Goal: Task Accomplishment & Management: Use online tool/utility

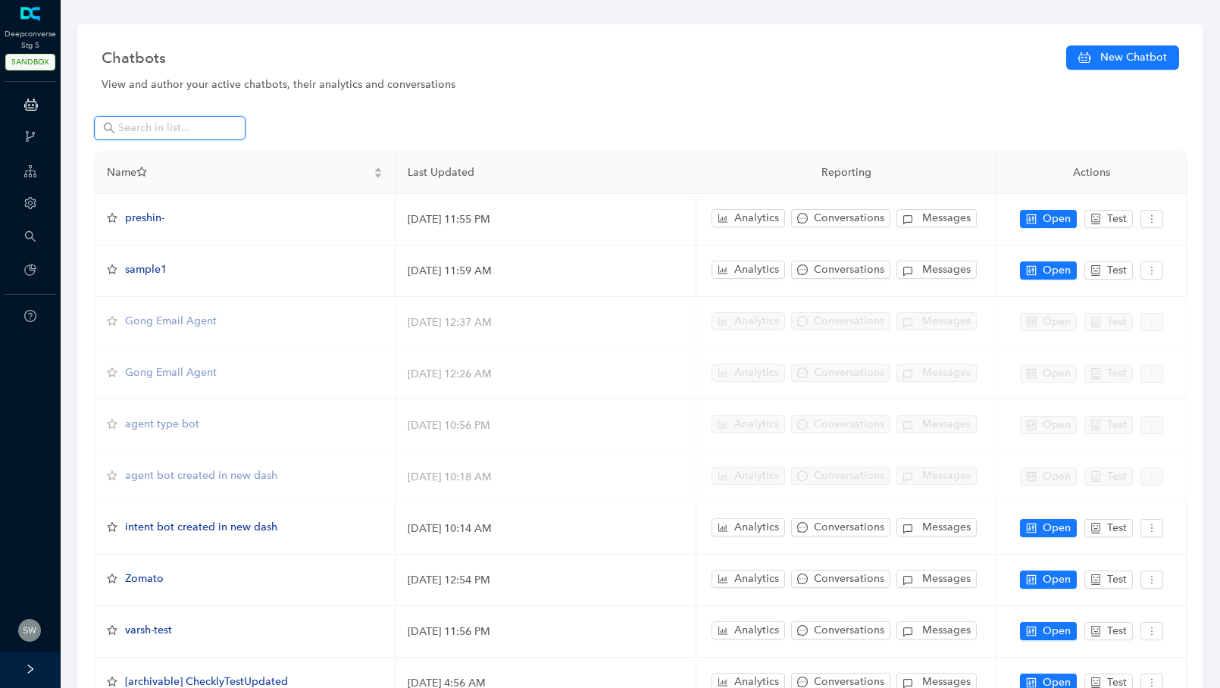
click at [144, 120] on input "text" at bounding box center [171, 128] width 106 height 17
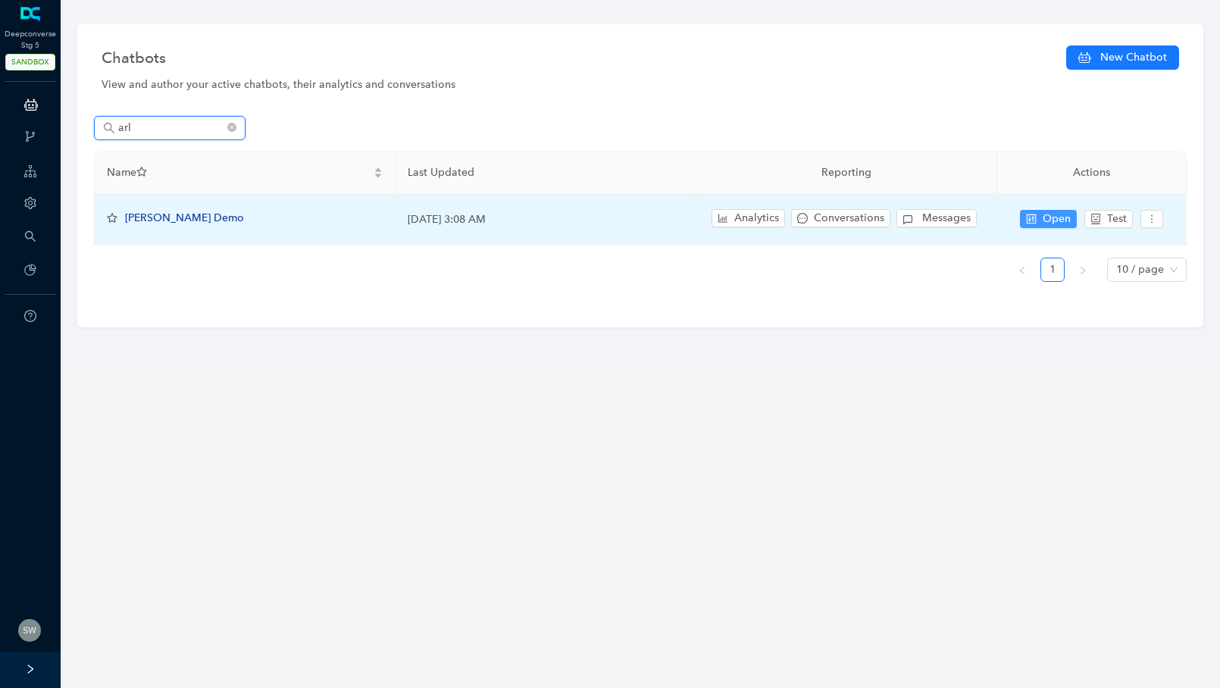
type input "arl"
click at [1040, 219] on button "Open" at bounding box center [1048, 219] width 57 height 18
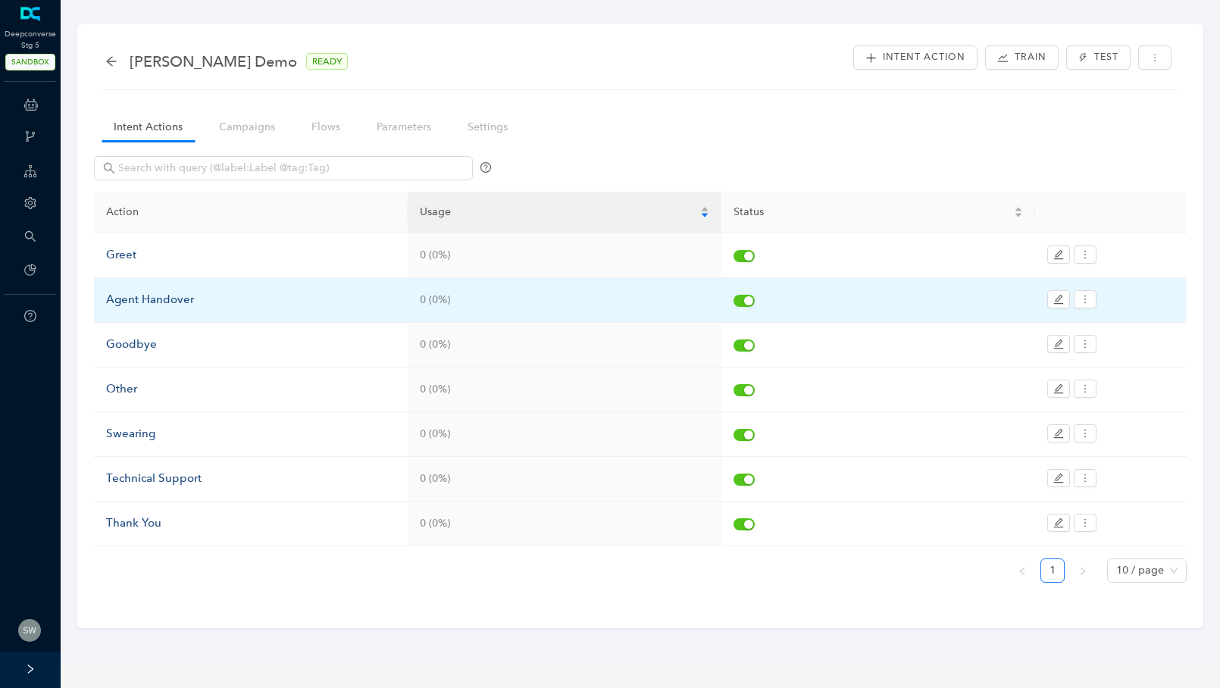
click at [144, 304] on div "Agent Handover" at bounding box center [250, 300] width 289 height 18
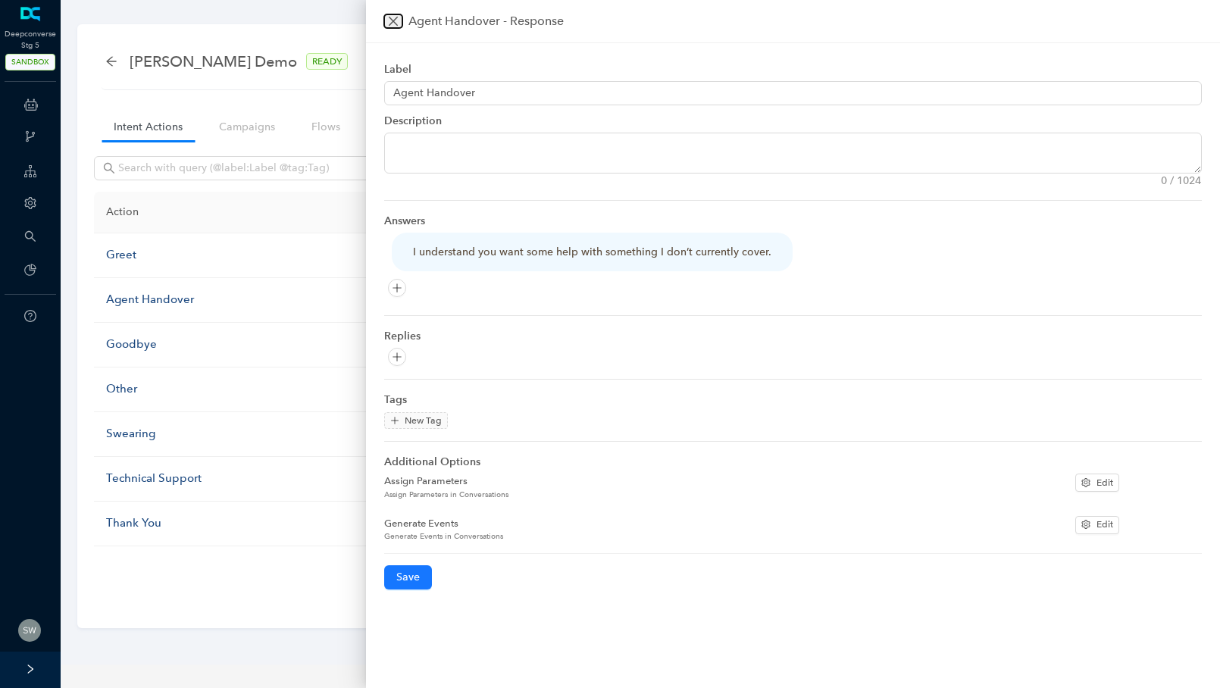
click at [392, 17] on icon "close" at bounding box center [393, 21] width 12 height 12
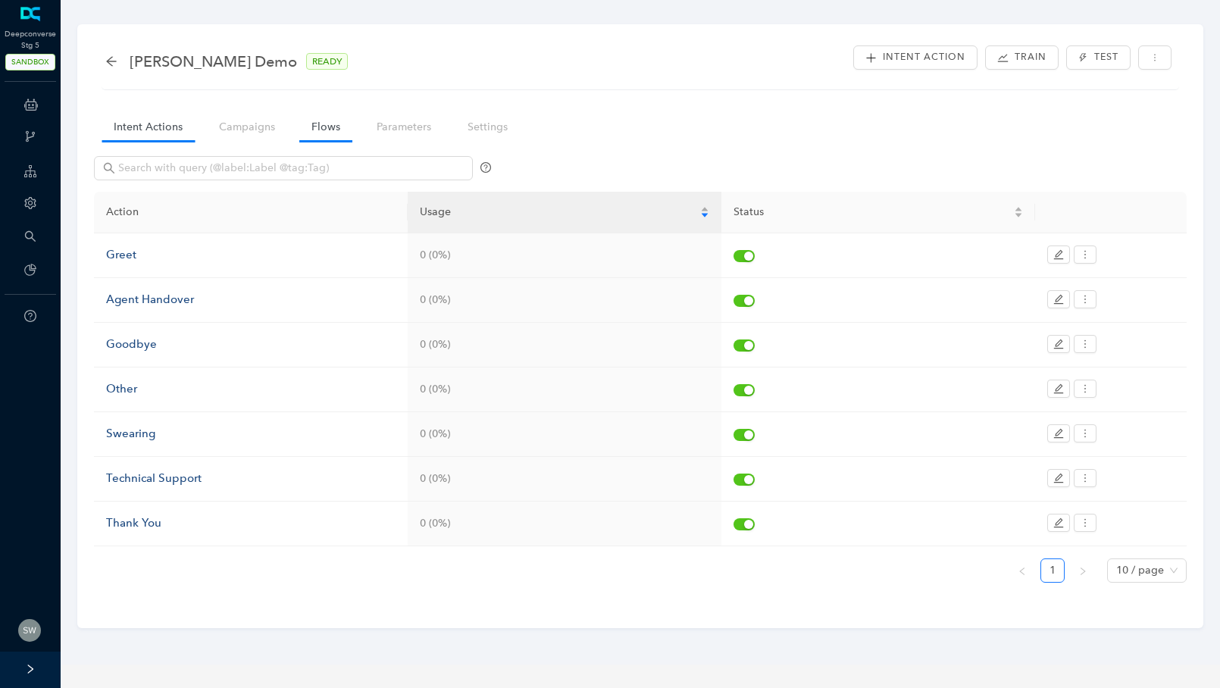
click at [332, 133] on link "Flows" at bounding box center [325, 127] width 53 height 28
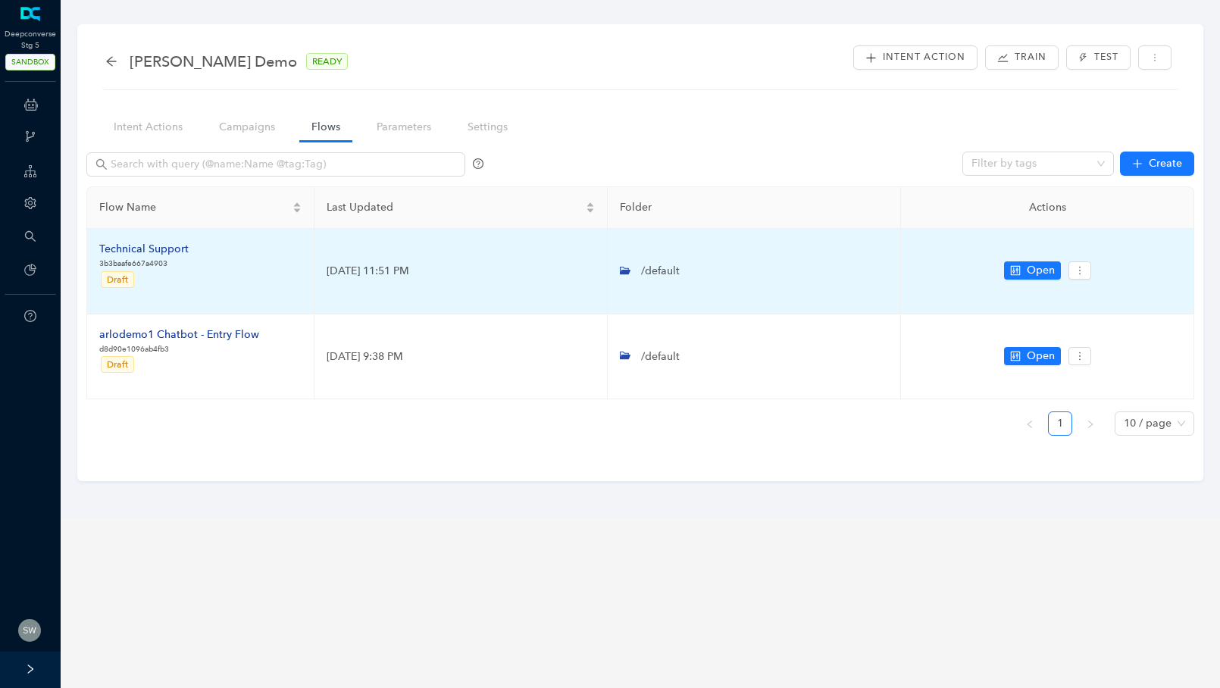
click at [134, 250] on div "Technical Support" at bounding box center [143, 249] width 89 height 17
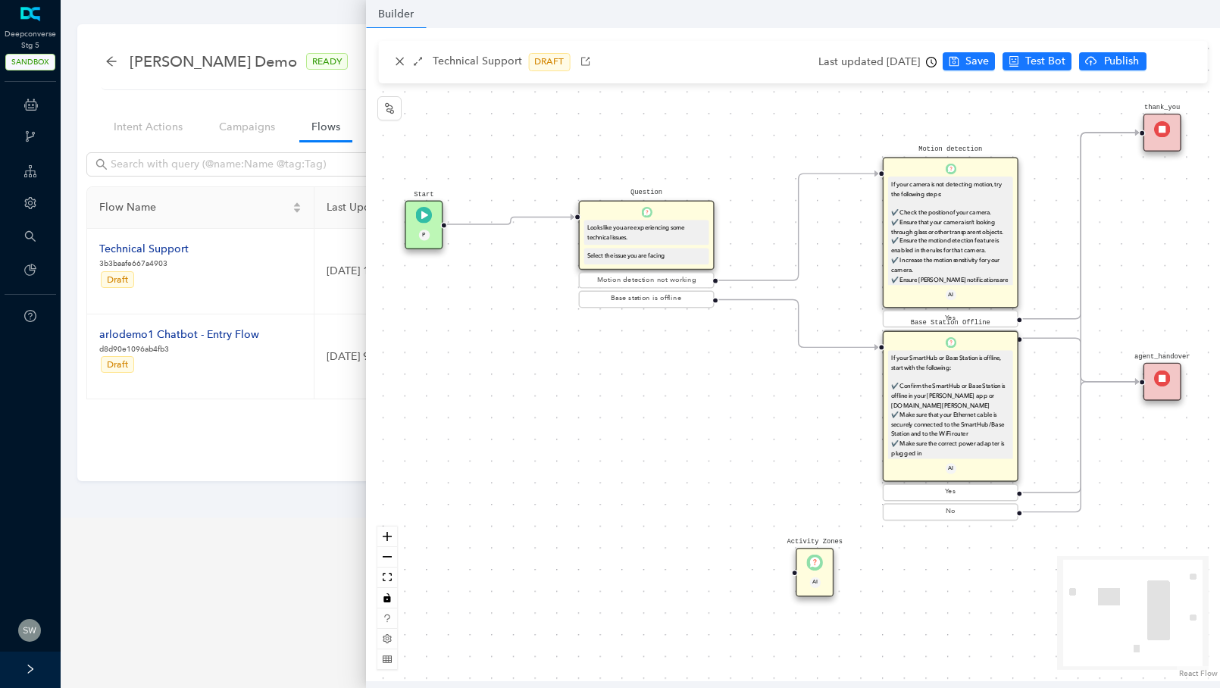
click at [397, 45] on div "Technical Support DRAFT" at bounding box center [792, 62] width 829 height 42
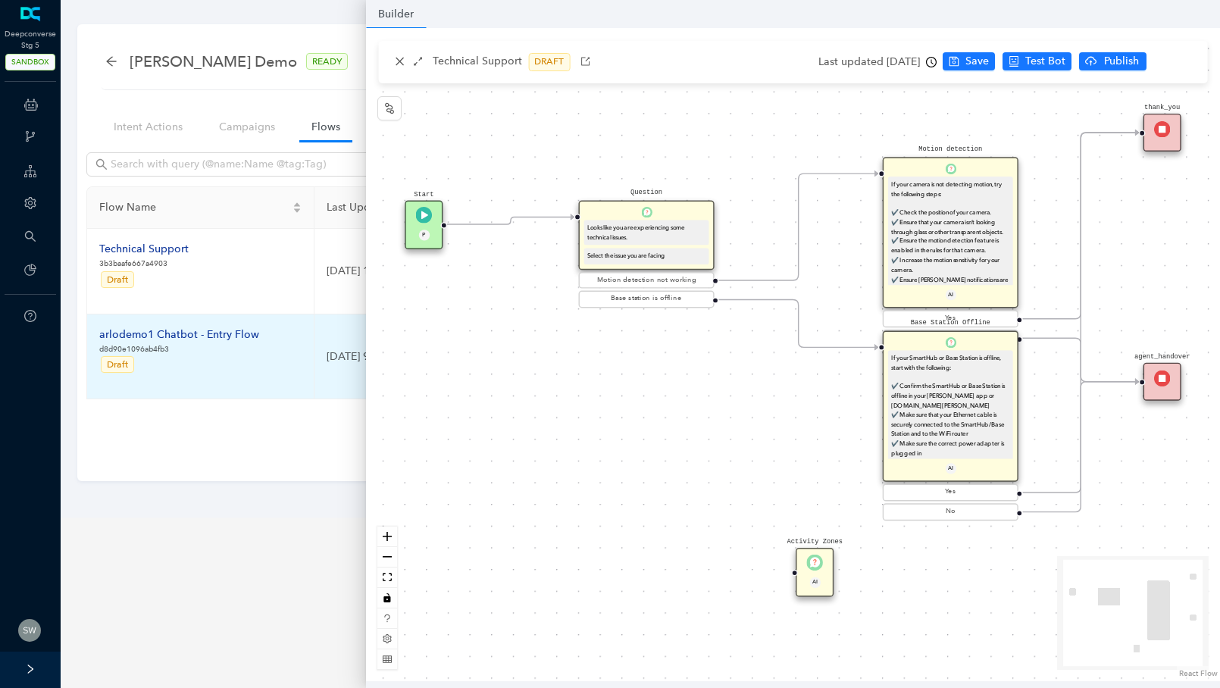
click at [198, 326] on div "arlodemo1 Chatbot - Entry Flow" at bounding box center [179, 334] width 160 height 17
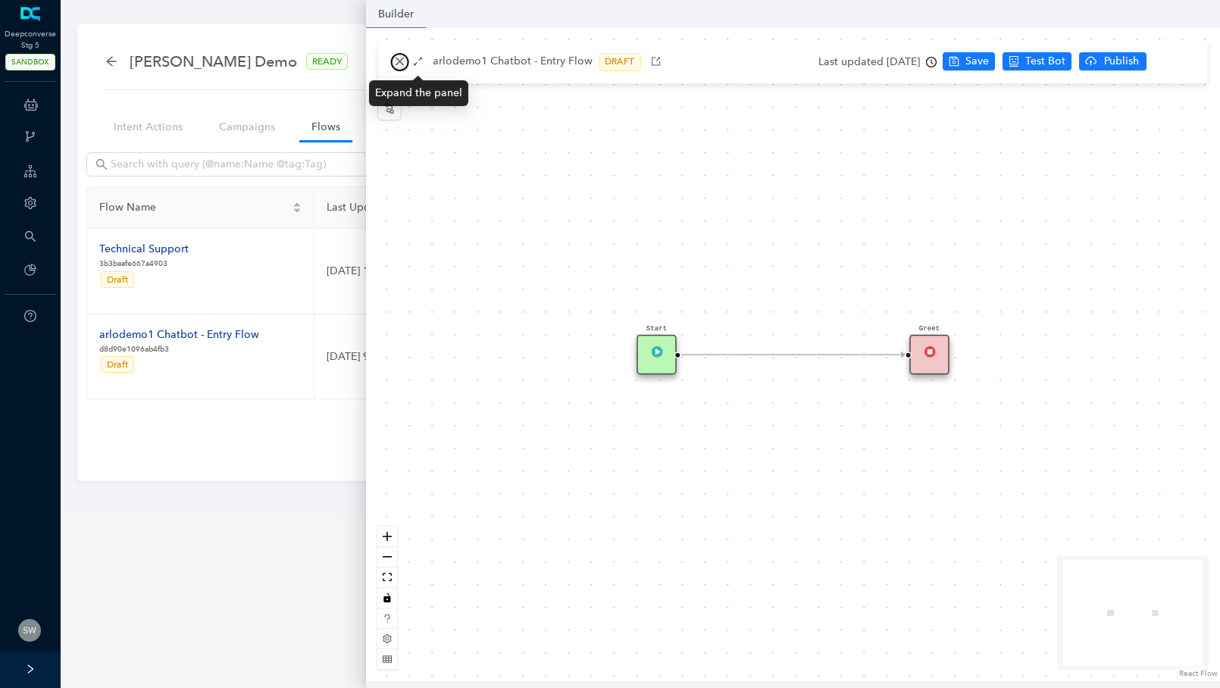
click at [398, 59] on icon "close" at bounding box center [399, 61] width 11 height 11
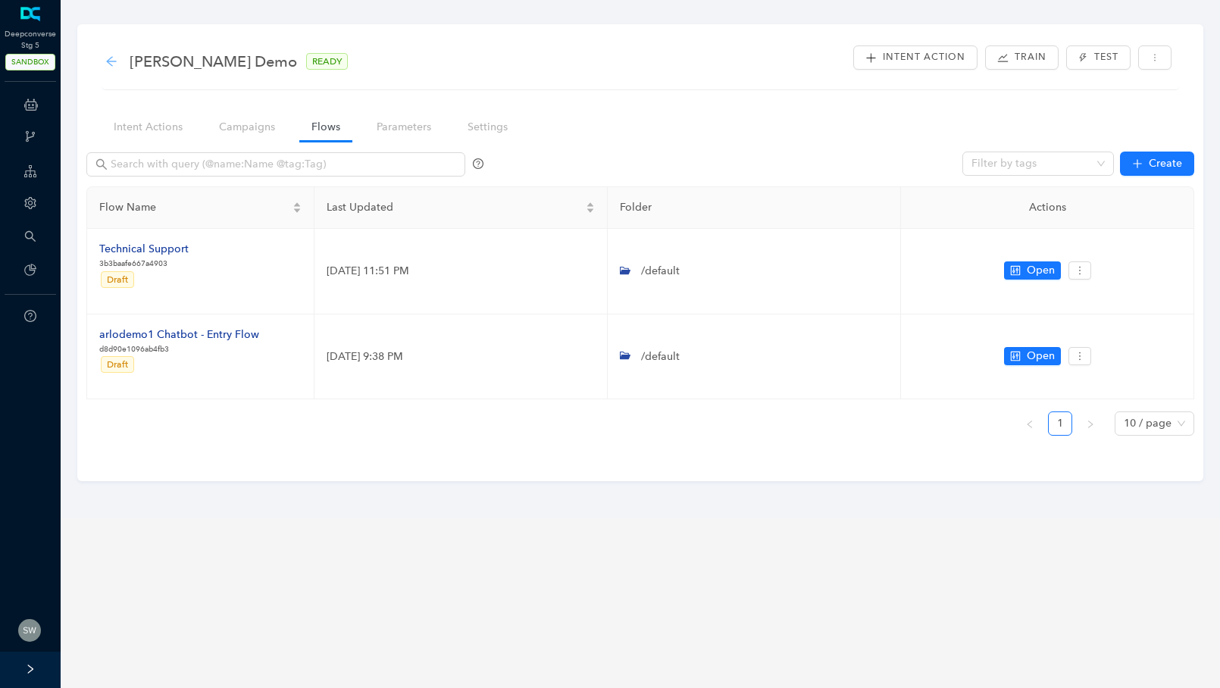
click at [116, 58] on icon "arrow-left" at bounding box center [111, 61] width 12 height 12
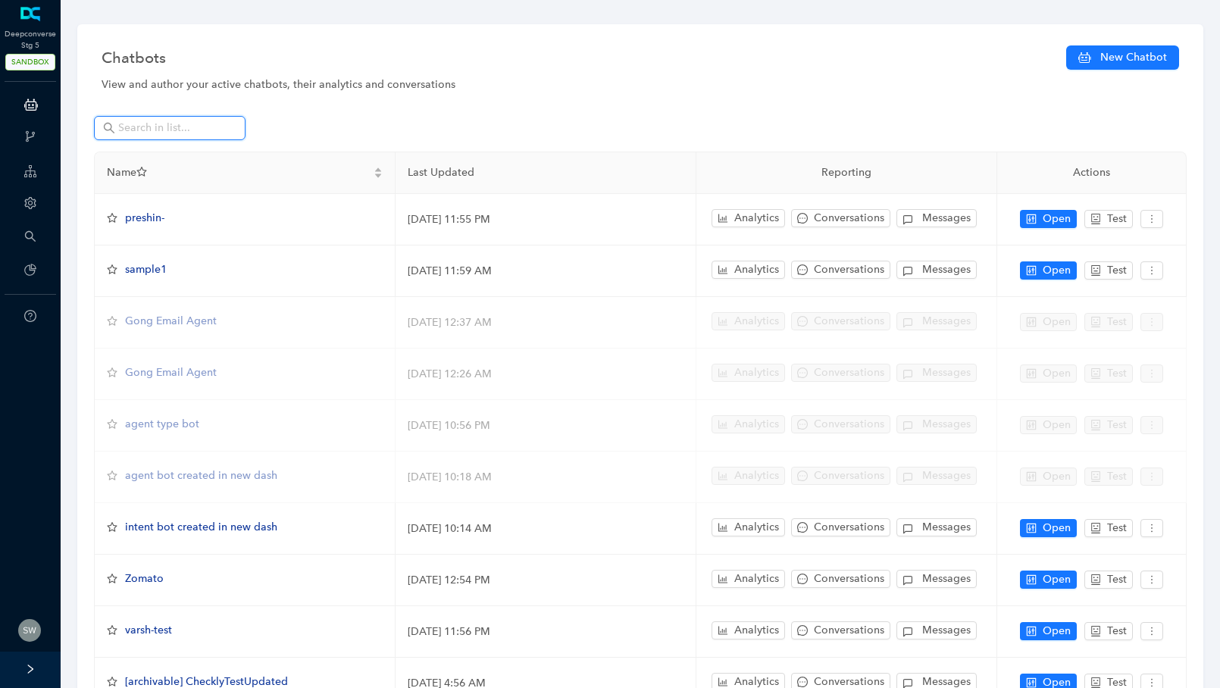
click at [168, 123] on input "text" at bounding box center [171, 128] width 106 height 17
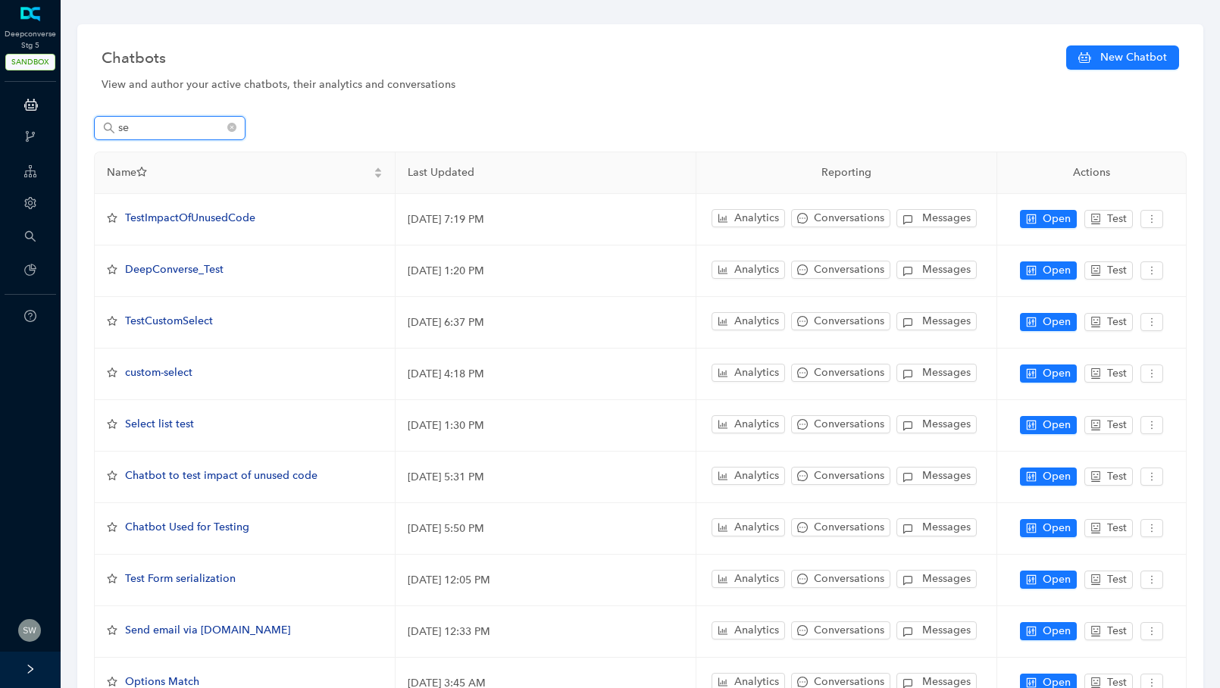
type input "s"
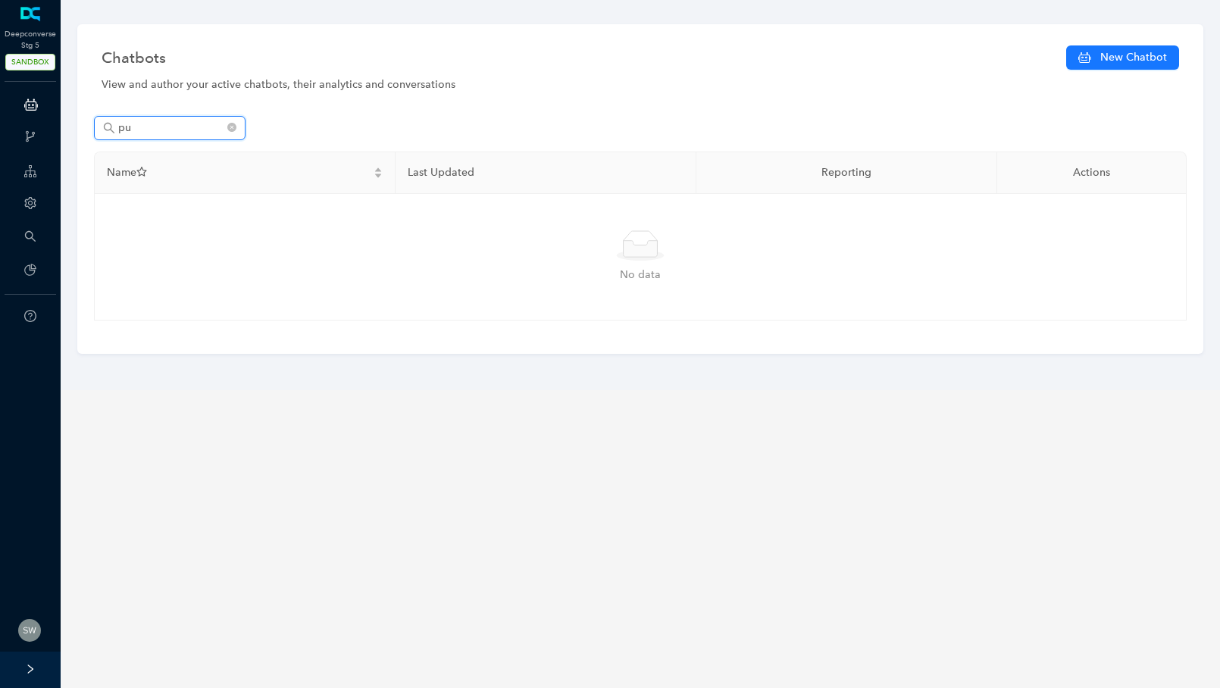
type input "p"
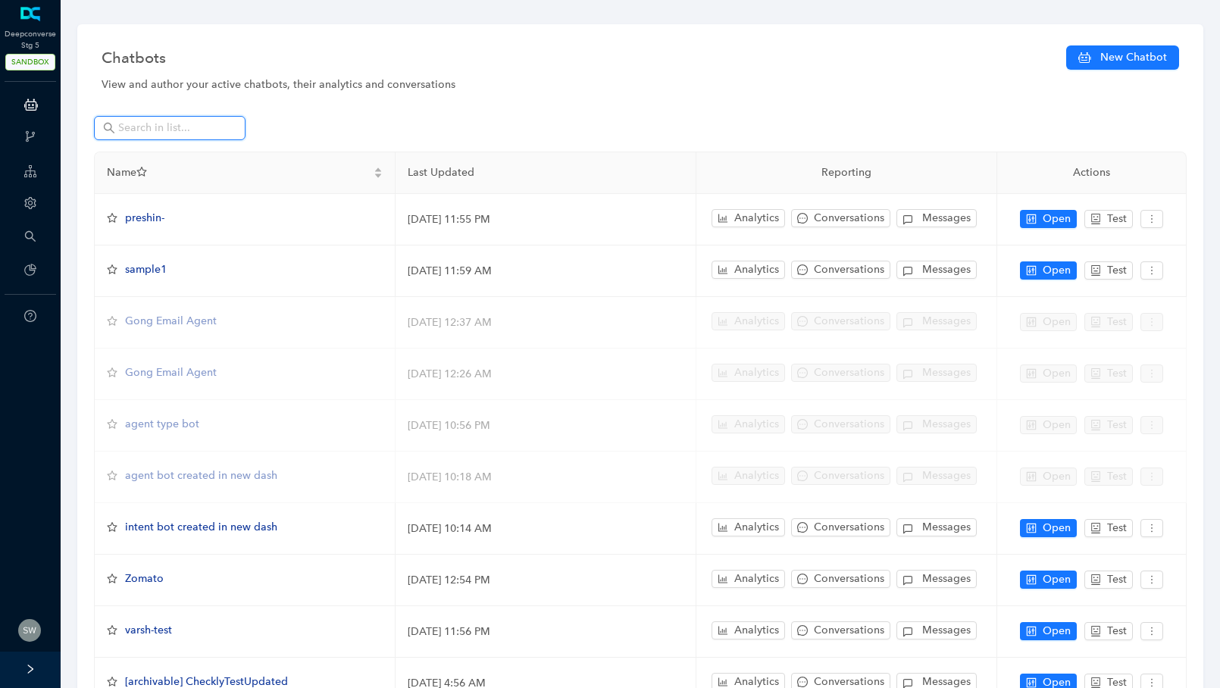
click at [134, 135] on input "text" at bounding box center [171, 128] width 106 height 17
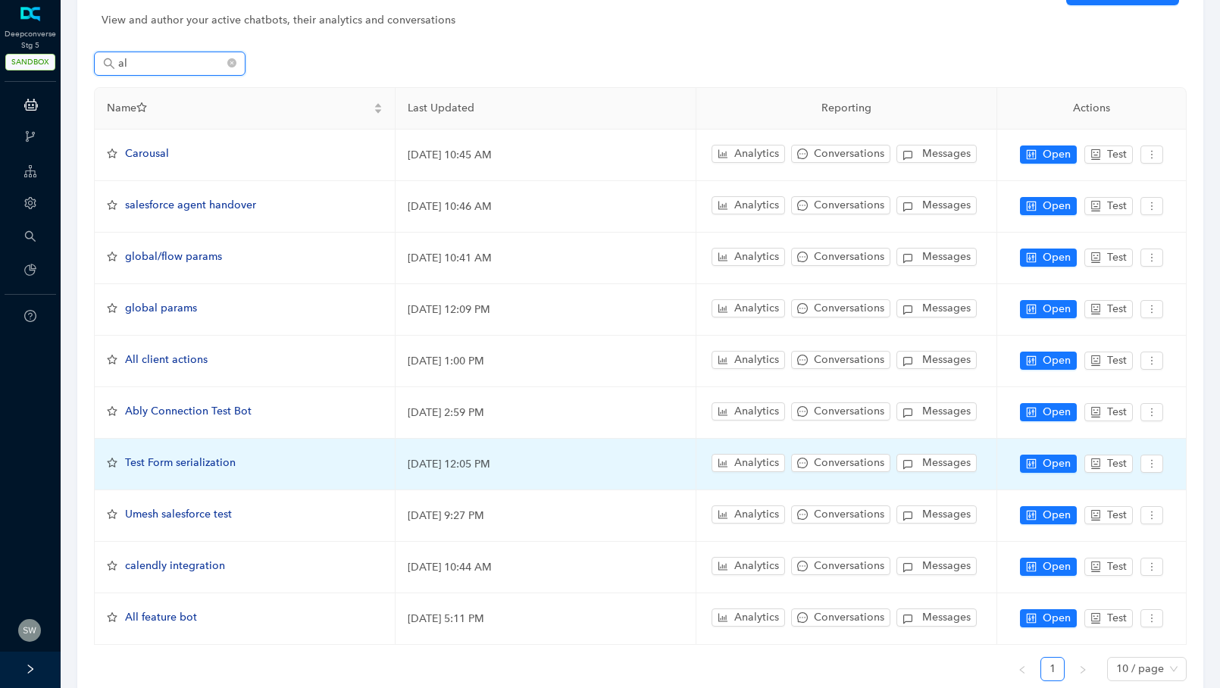
scroll to position [132, 0]
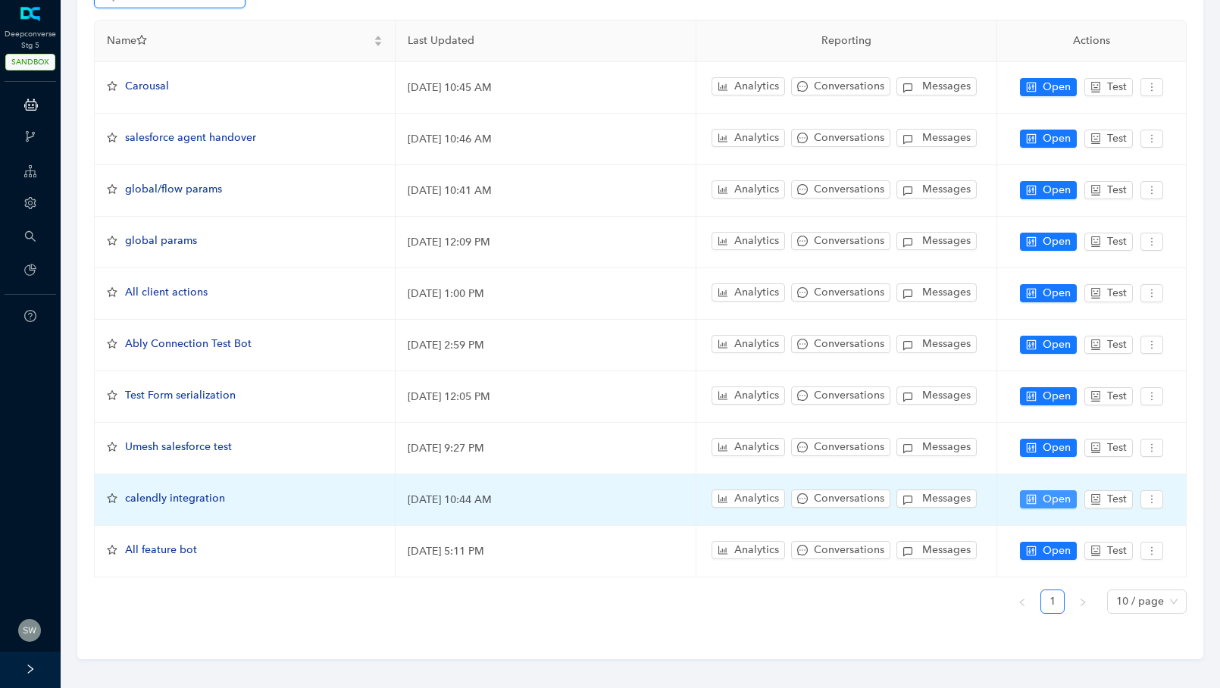
type input "al"
click at [1045, 491] on span "Open" at bounding box center [1056, 499] width 28 height 17
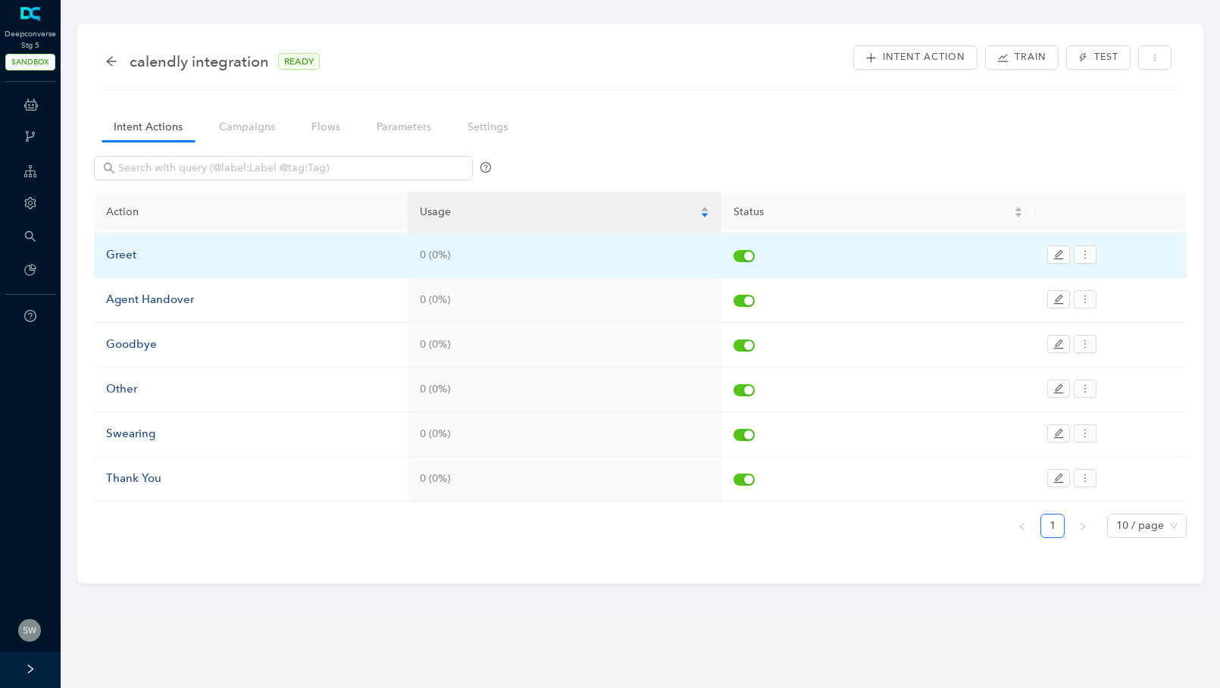
click at [132, 251] on div "Greet" at bounding box center [250, 255] width 289 height 18
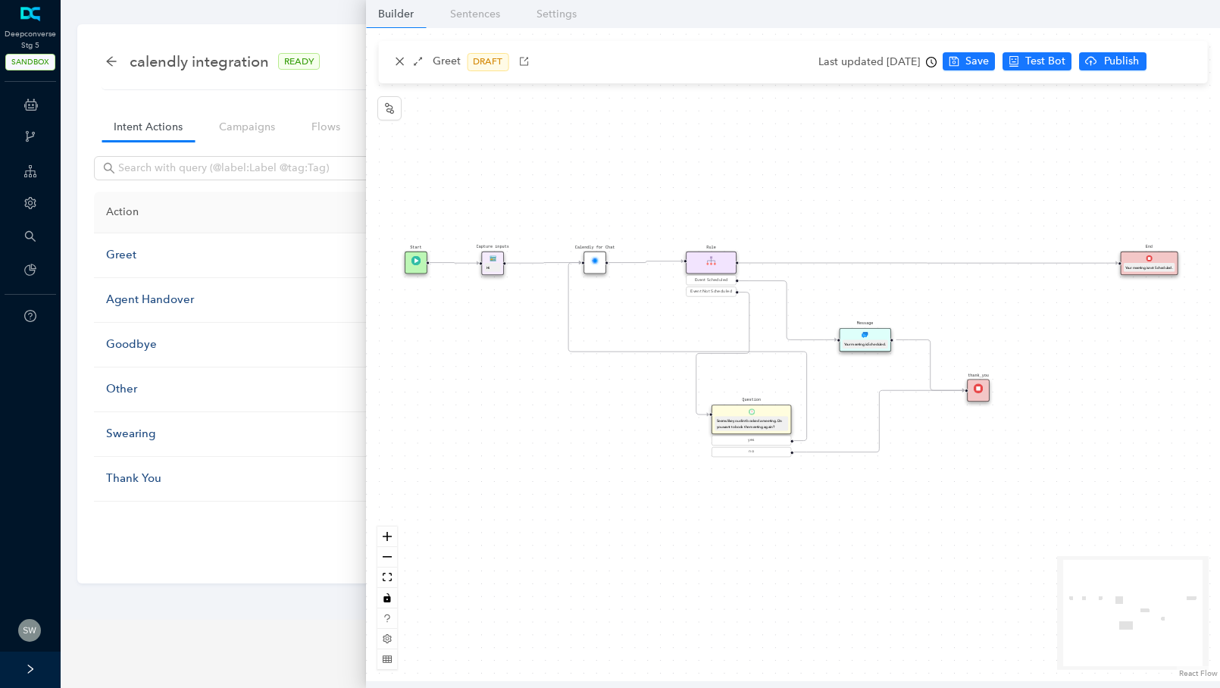
click at [598, 266] on div "Calendly for Chat" at bounding box center [594, 262] width 23 height 23
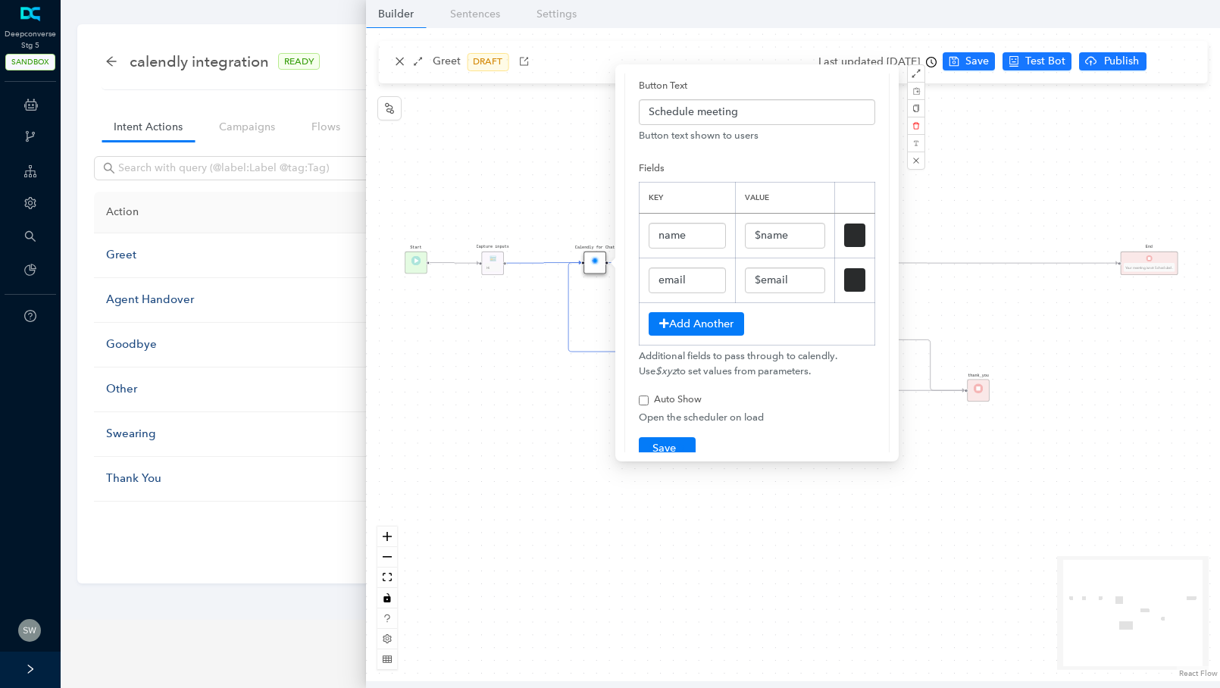
scroll to position [133, 0]
click at [574, 204] on div "Start Calendly for Chat Rule Event Scheduled Event Not Scheduled Message Your m…" at bounding box center [793, 354] width 854 height 653
checkbox input "false"
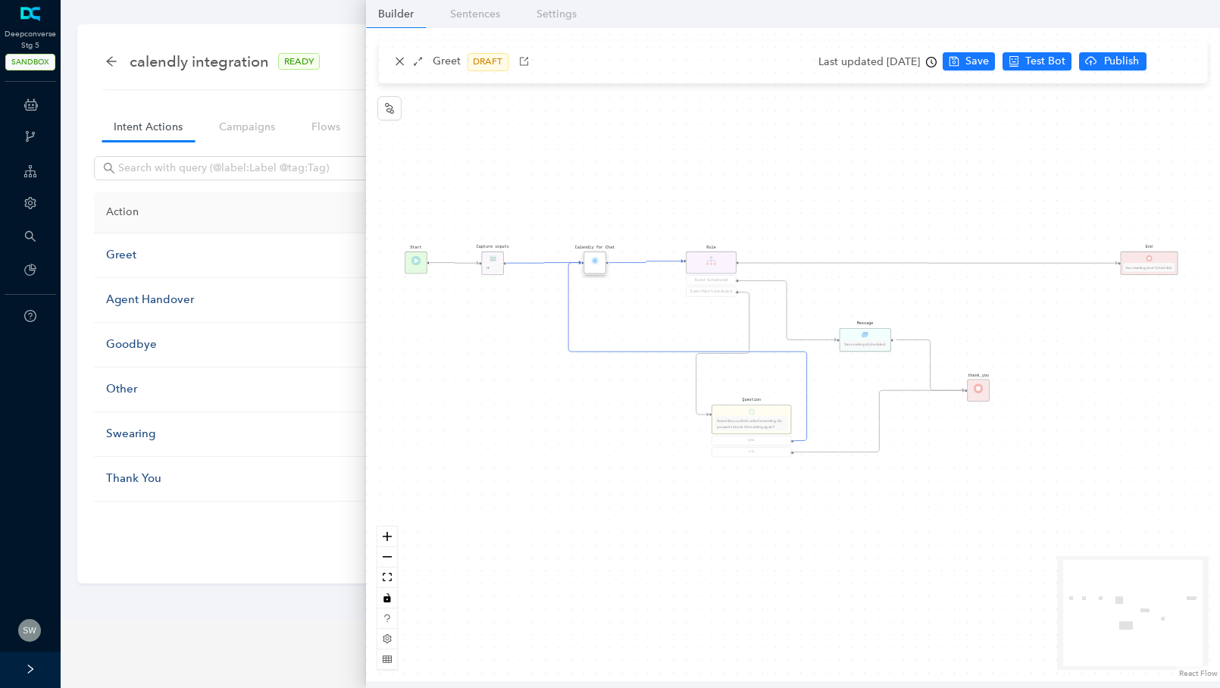
scroll to position [0, 0]
